Goal: Information Seeking & Learning: Learn about a topic

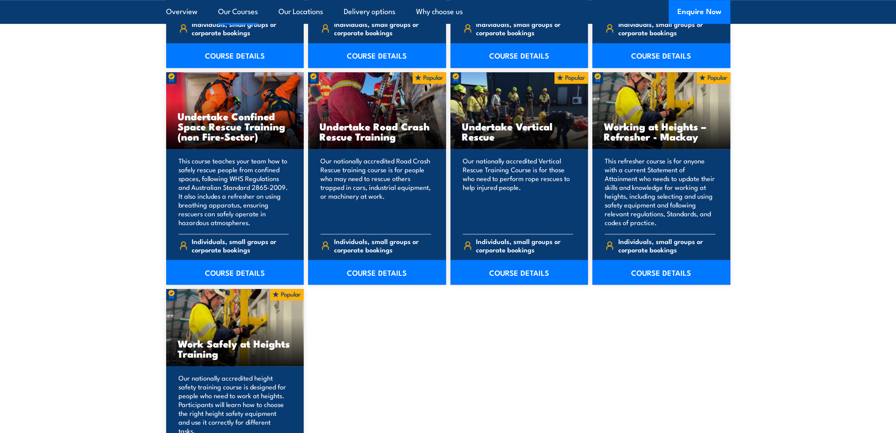
scroll to position [1058, 0]
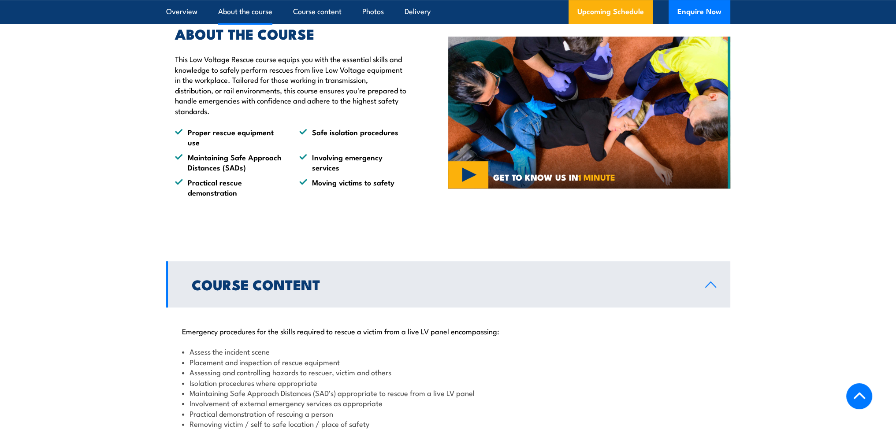
scroll to position [793, 0]
